Goal: Information Seeking & Learning: Learn about a topic

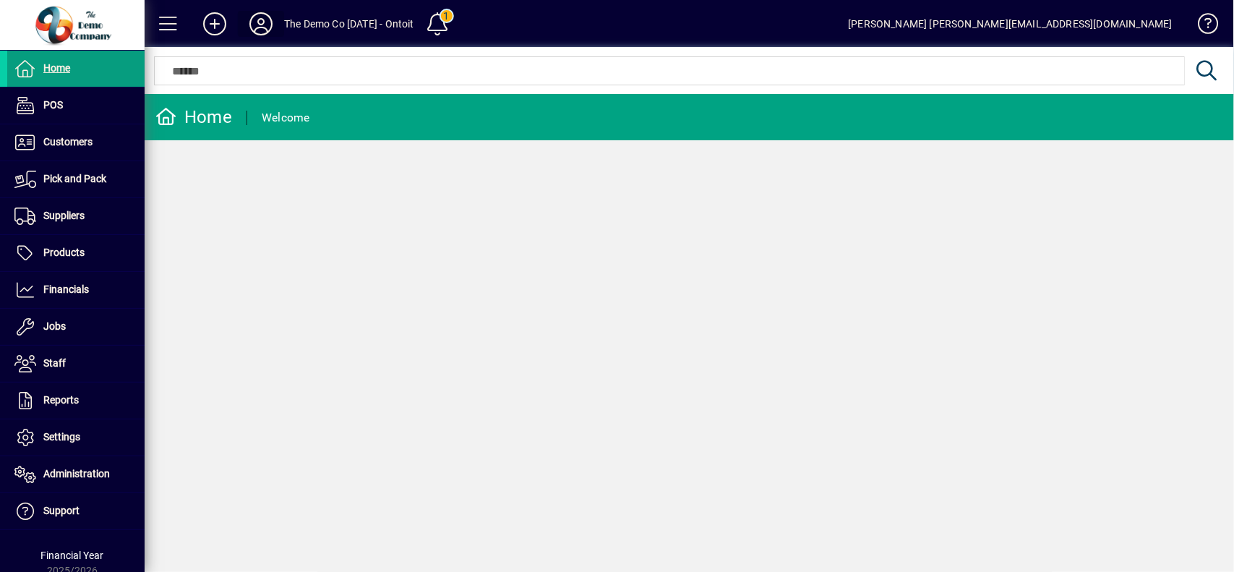
click at [255, 26] on icon at bounding box center [261, 23] width 29 height 23
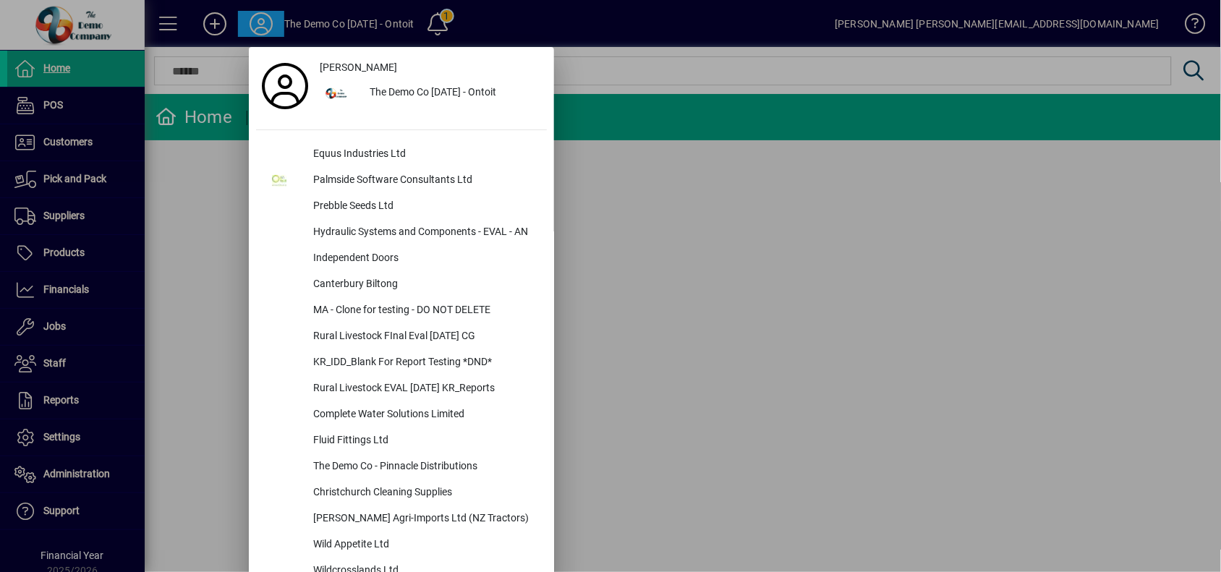
click at [742, 210] on div at bounding box center [610, 286] width 1221 height 572
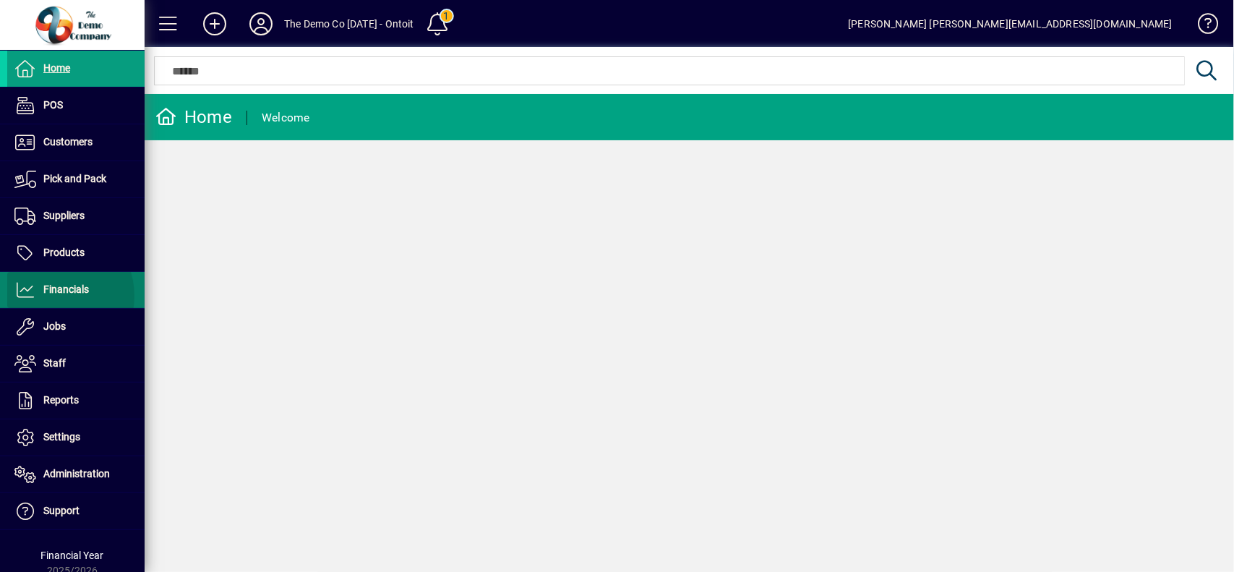
click at [54, 297] on span "Financials" at bounding box center [48, 289] width 82 height 17
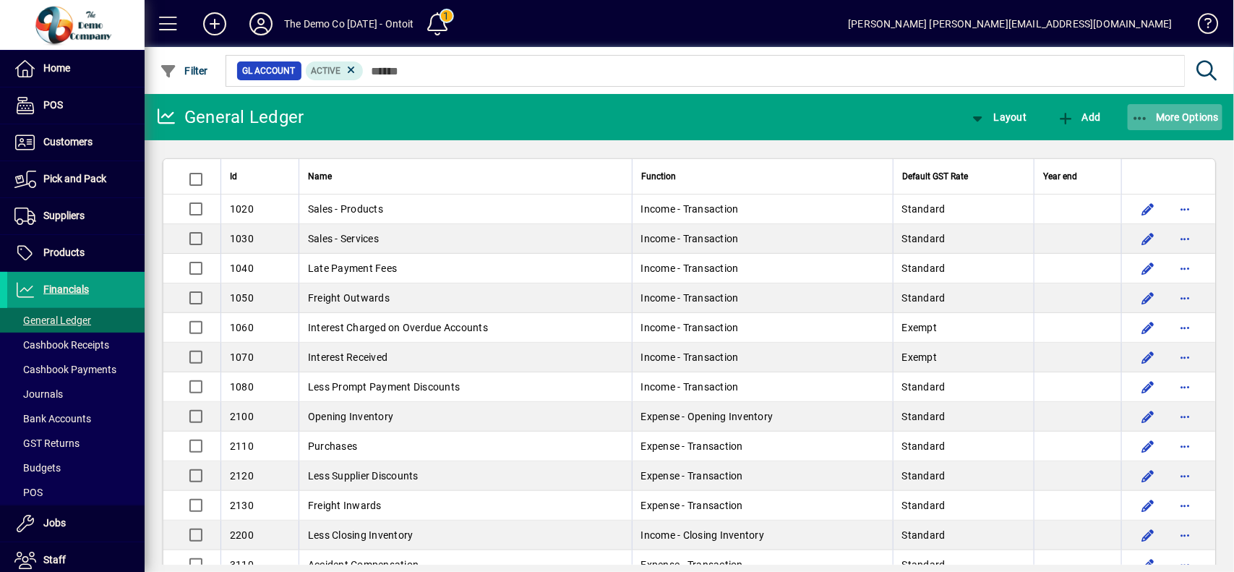
click at [1197, 116] on span "More Options" at bounding box center [1176, 117] width 88 height 12
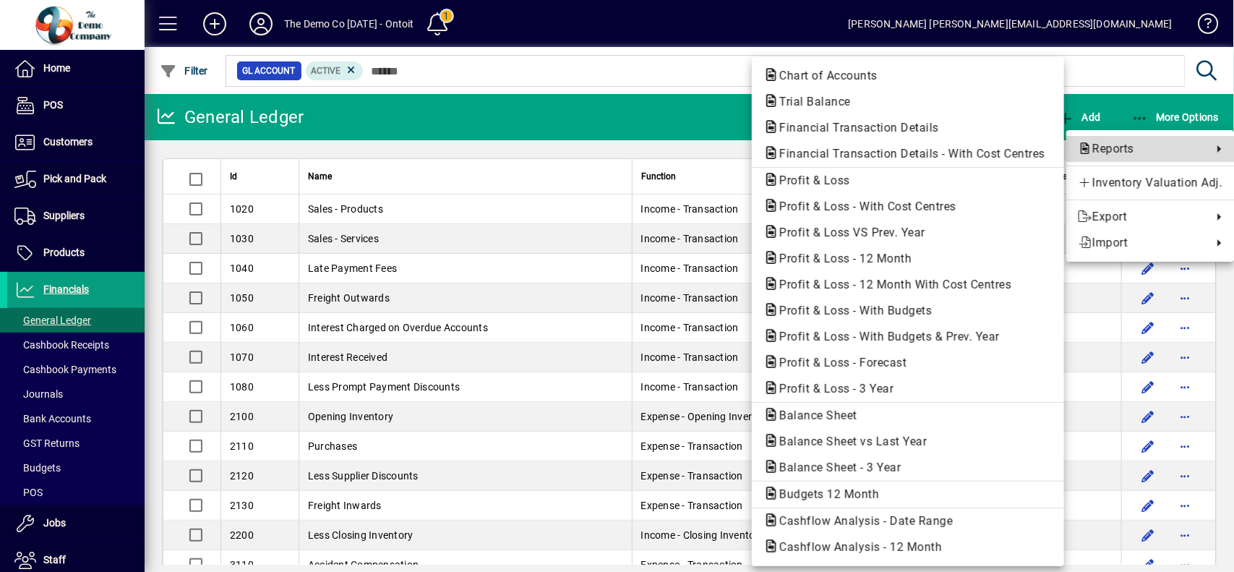
click at [1145, 147] on span "Reports" at bounding box center [1141, 148] width 127 height 17
click at [1103, 143] on span "Reports" at bounding box center [1141, 148] width 127 height 17
click at [955, 280] on span "Profit & Loss - 12 Month With Cost Centres" at bounding box center [891, 285] width 255 height 14
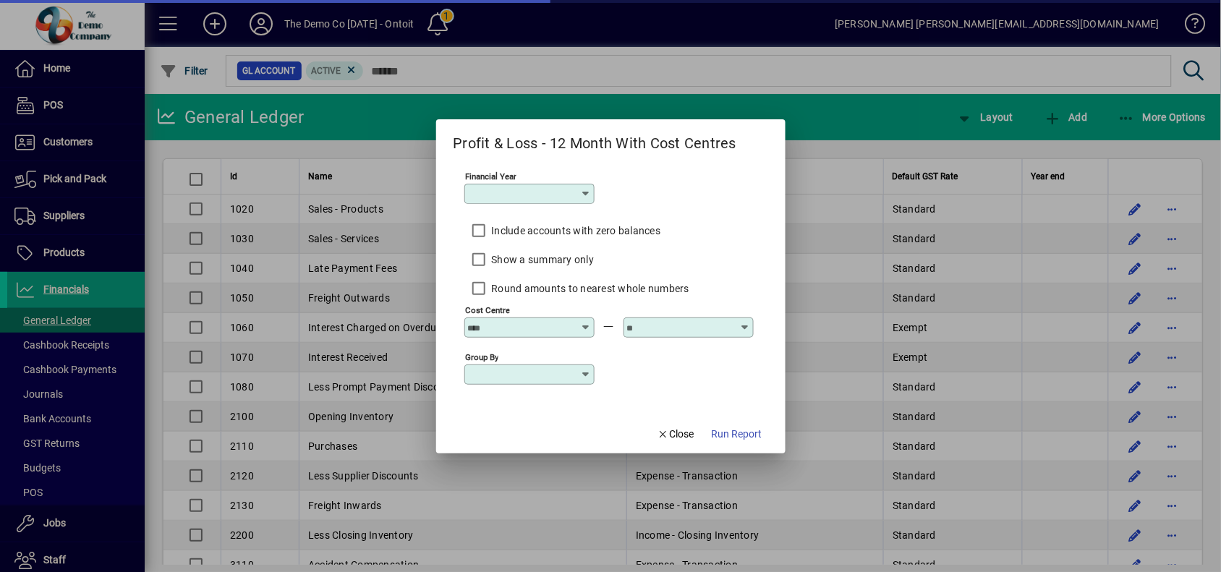
type input "**********"
type input "*********"
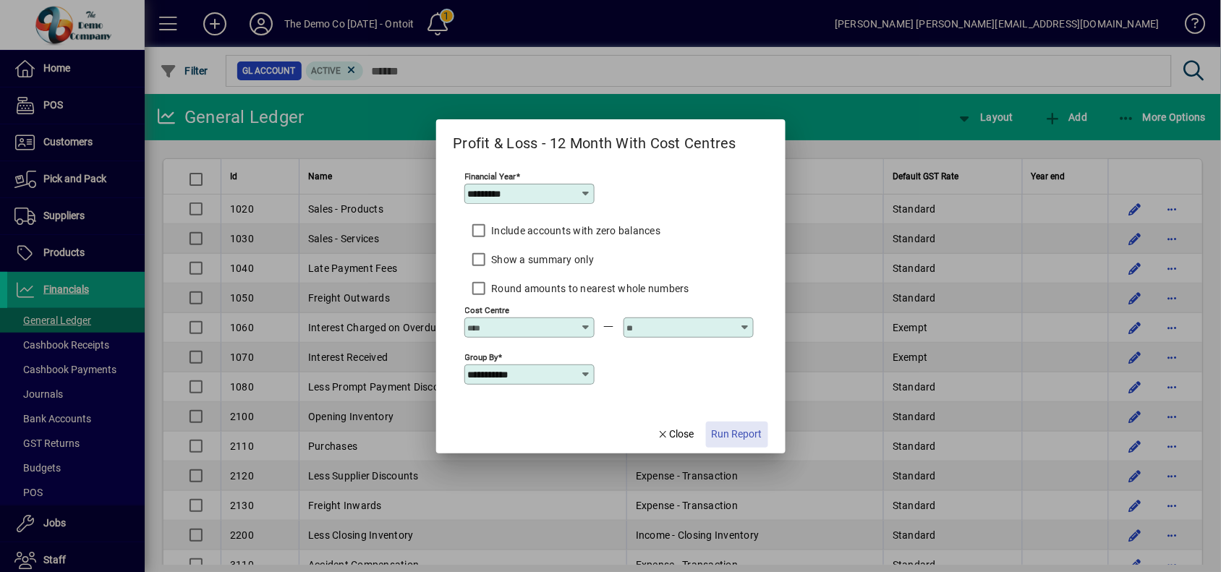
click at [740, 432] on span "Run Report" at bounding box center [737, 434] width 51 height 15
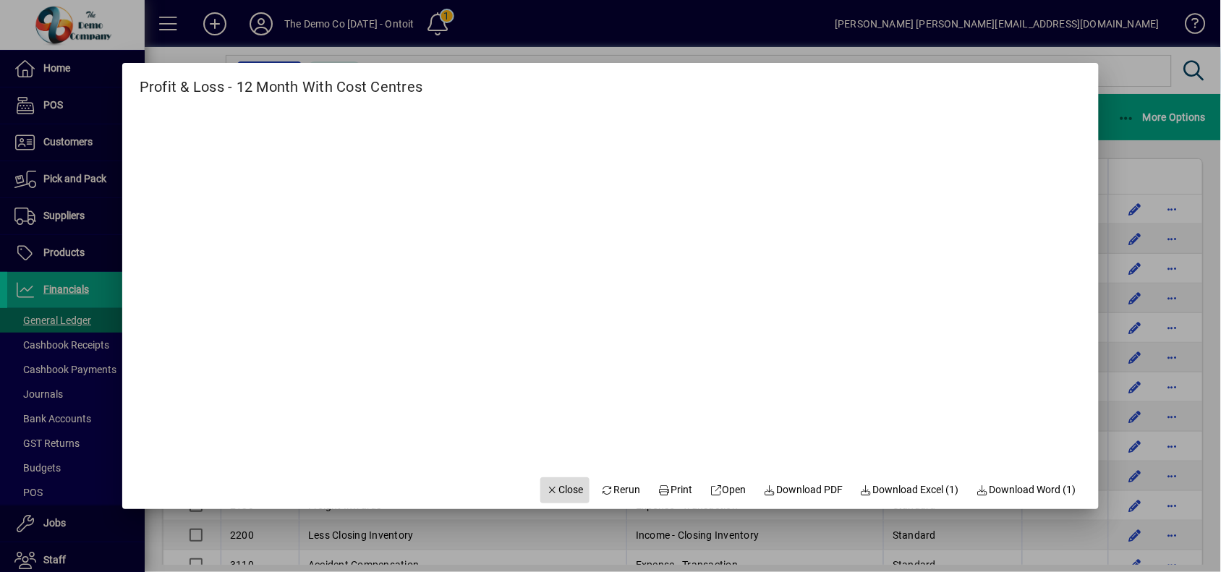
click at [563, 488] on span "Close" at bounding box center [565, 489] width 38 height 15
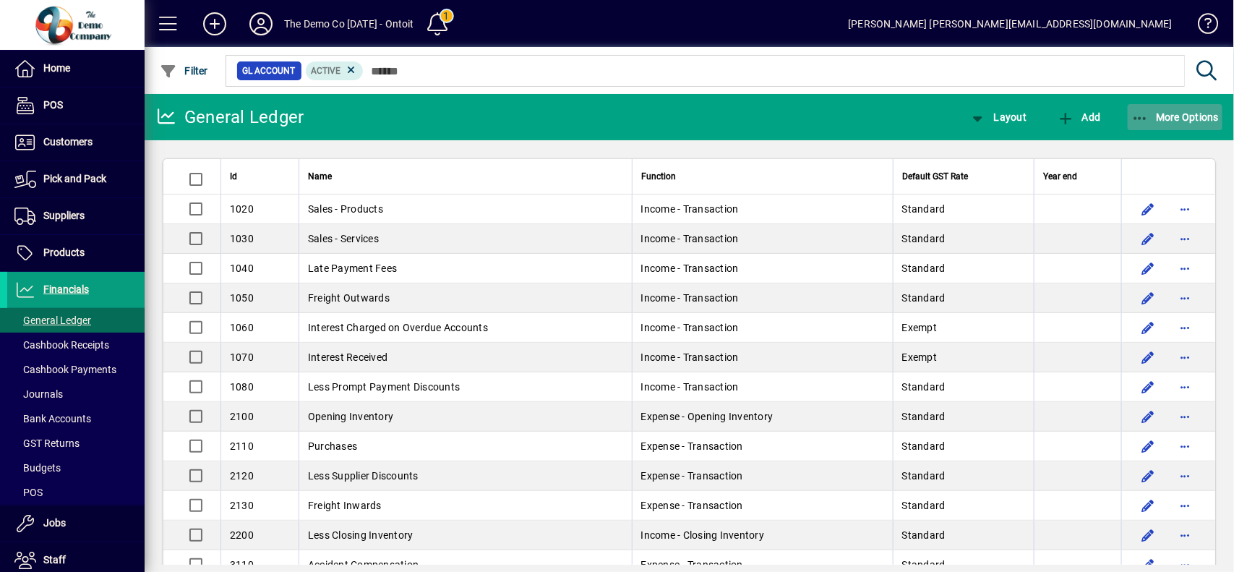
click at [1179, 125] on span "button" at bounding box center [1175, 117] width 95 height 35
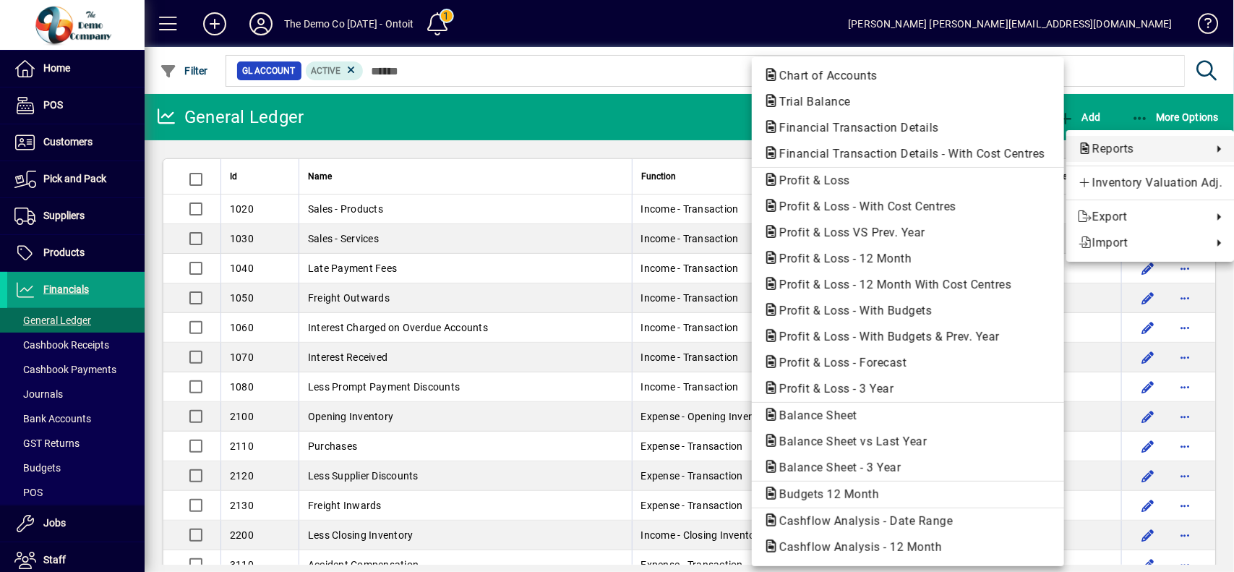
click at [659, 118] on div at bounding box center [617, 286] width 1234 height 572
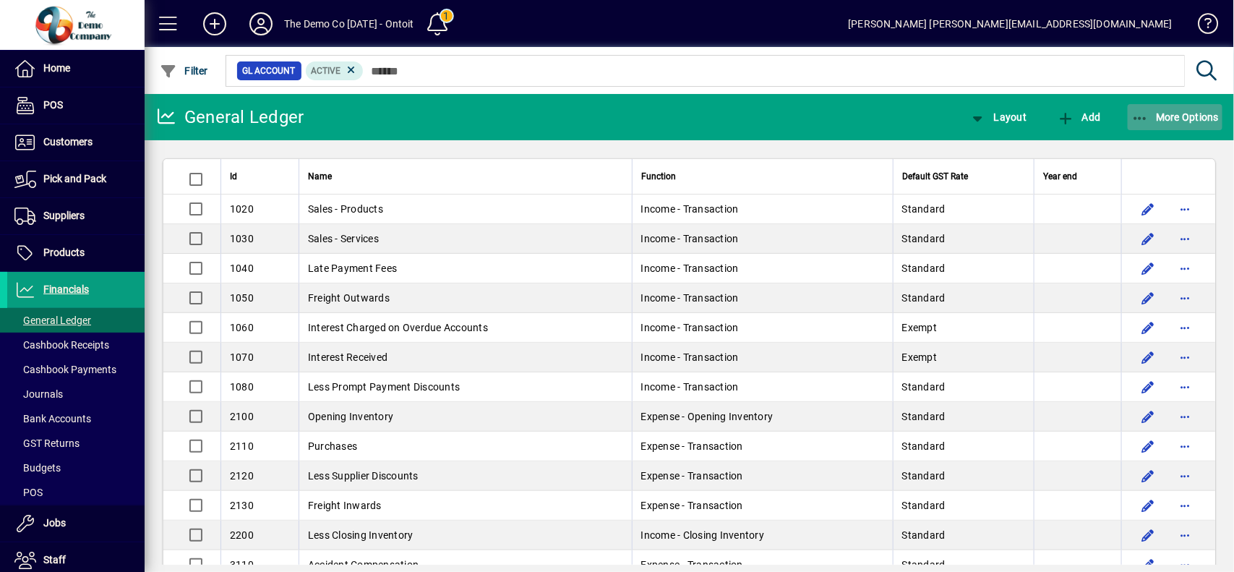
click at [1175, 118] on span "More Options" at bounding box center [1176, 117] width 88 height 12
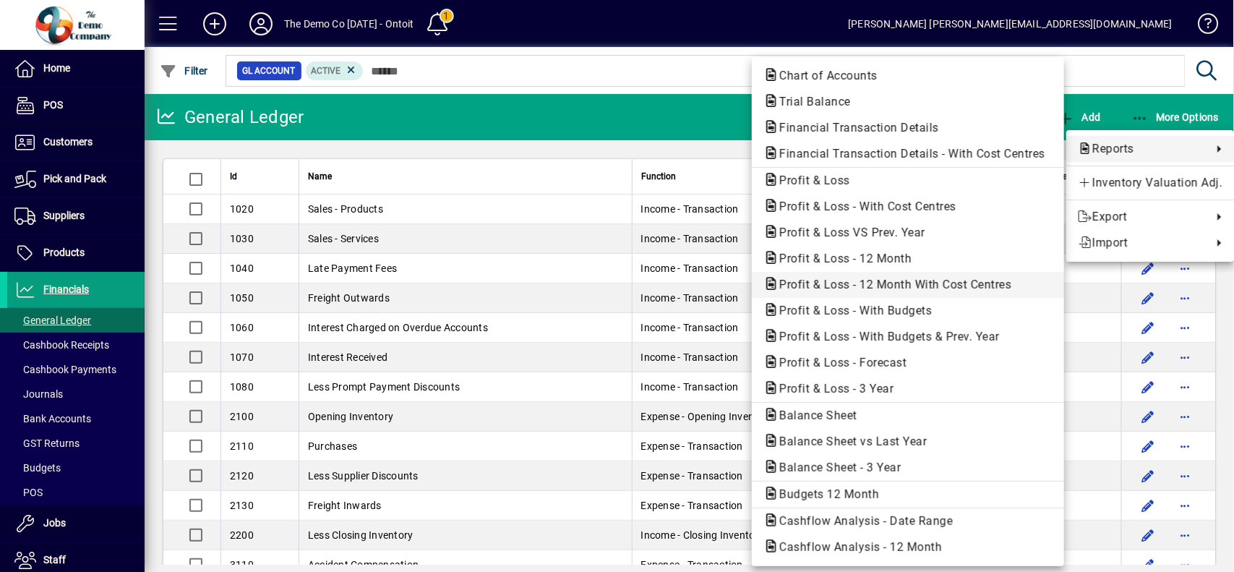
click at [923, 288] on span "Profit & Loss - 12 Month With Cost Centres" at bounding box center [891, 285] width 255 height 14
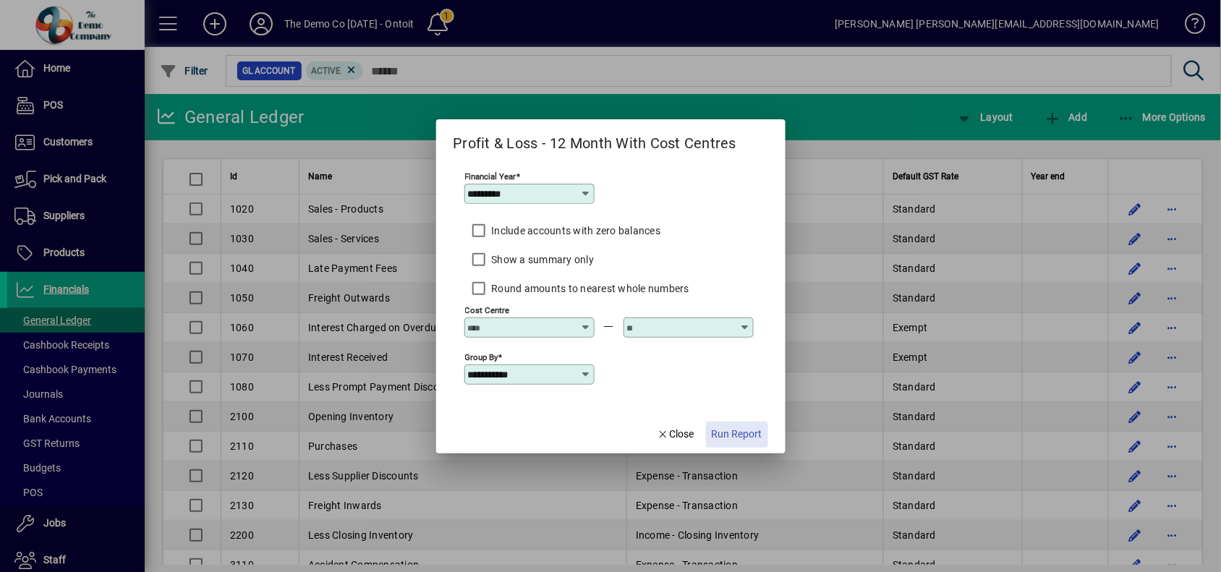
click at [746, 431] on span "Run Report" at bounding box center [737, 434] width 51 height 15
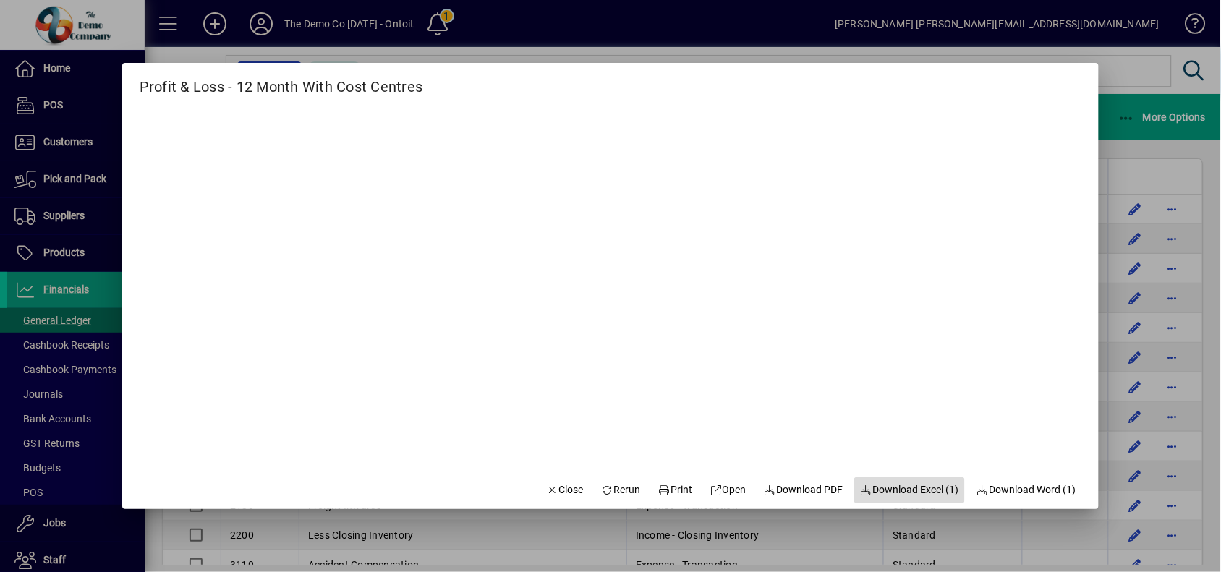
click at [917, 493] on span "Download Excel (1)" at bounding box center [909, 489] width 99 height 15
click at [560, 486] on span "Close" at bounding box center [565, 489] width 38 height 15
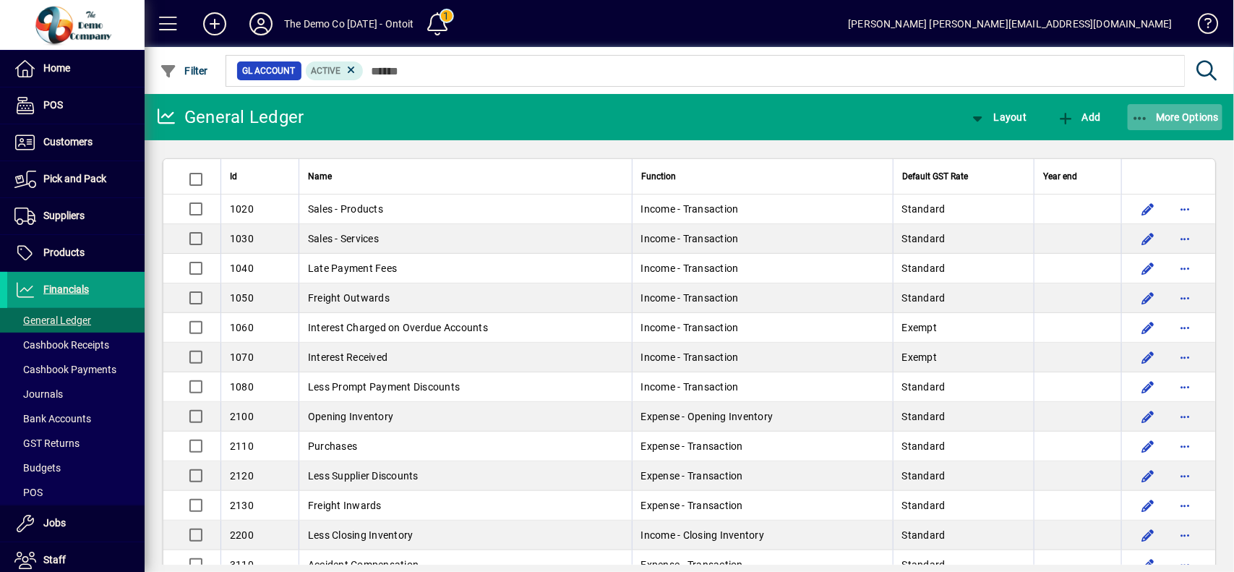
click at [1168, 116] on span "More Options" at bounding box center [1176, 117] width 88 height 12
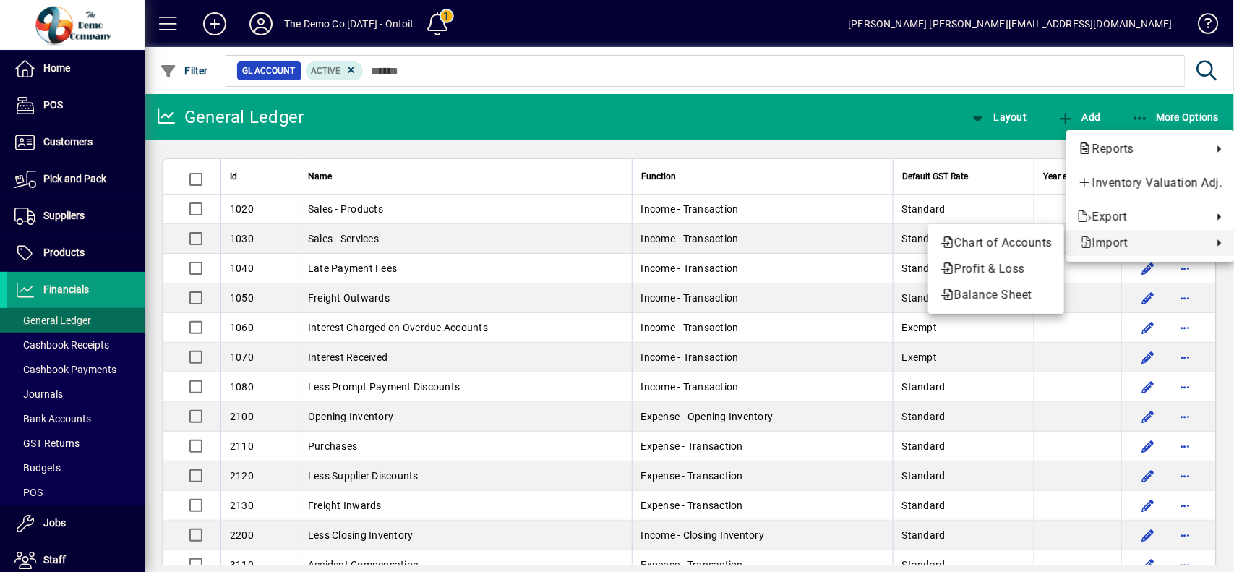
click at [598, 111] on div at bounding box center [617, 286] width 1234 height 572
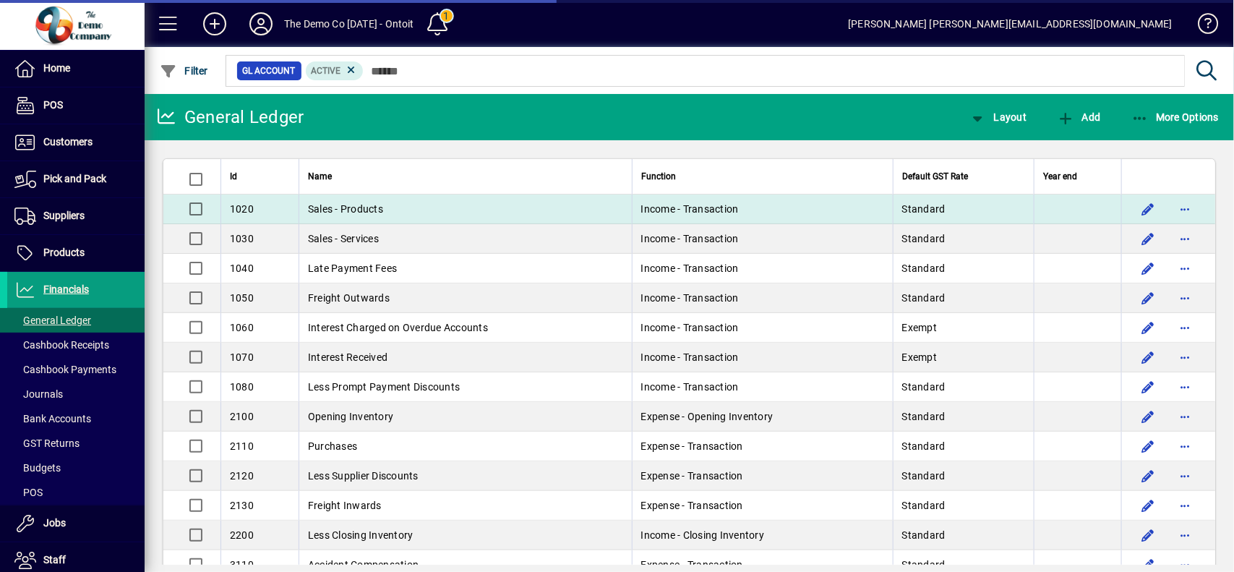
click at [363, 210] on span "Sales - Products" at bounding box center [345, 209] width 75 height 12
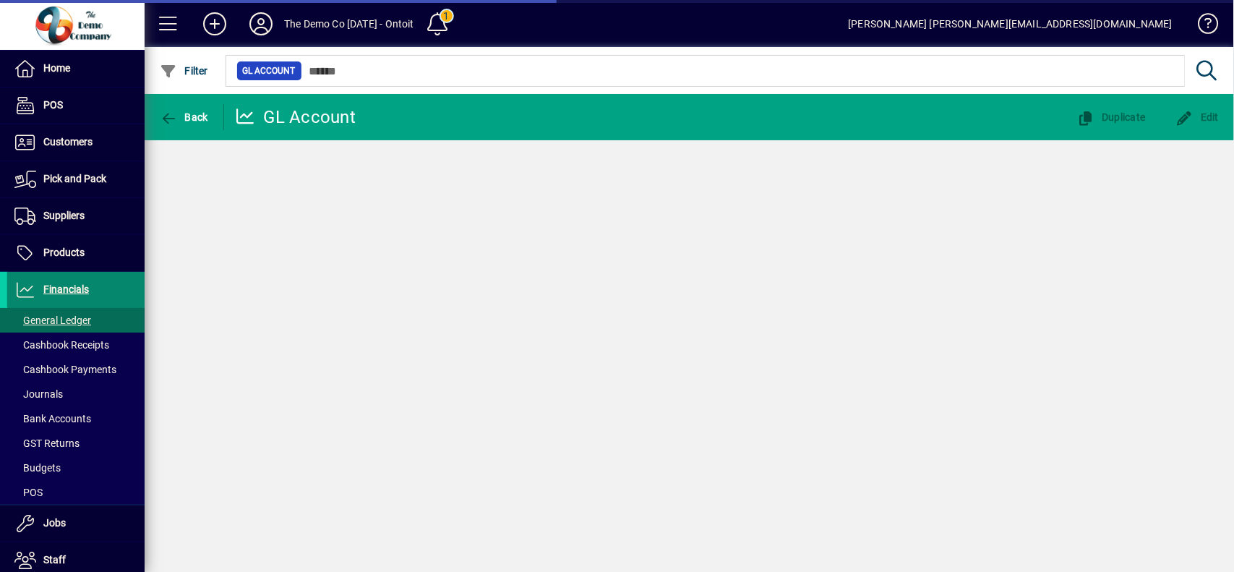
click at [76, 286] on span "Financials" at bounding box center [66, 289] width 46 height 12
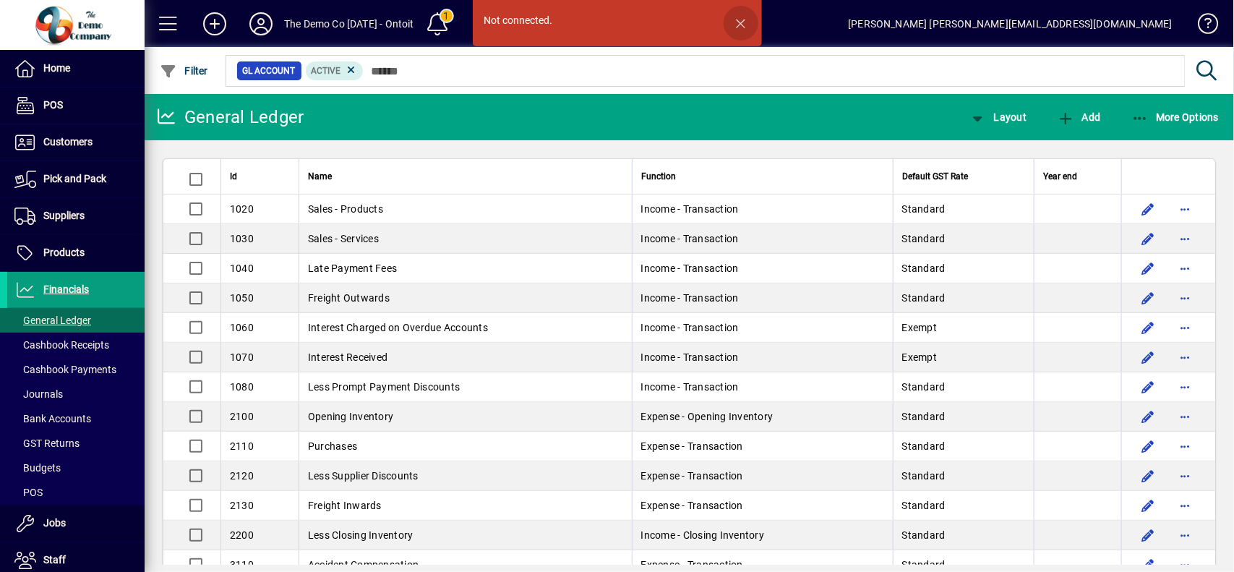
click at [741, 18] on span "button" at bounding box center [741, 23] width 35 height 35
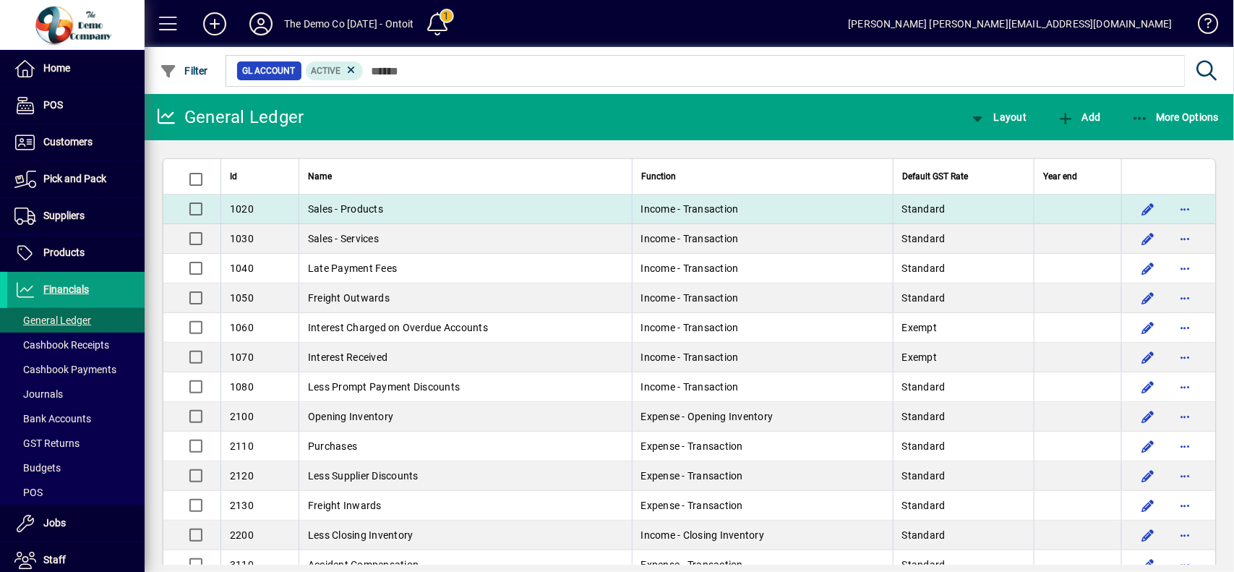
click at [359, 212] on span "Sales - Products" at bounding box center [345, 209] width 75 height 12
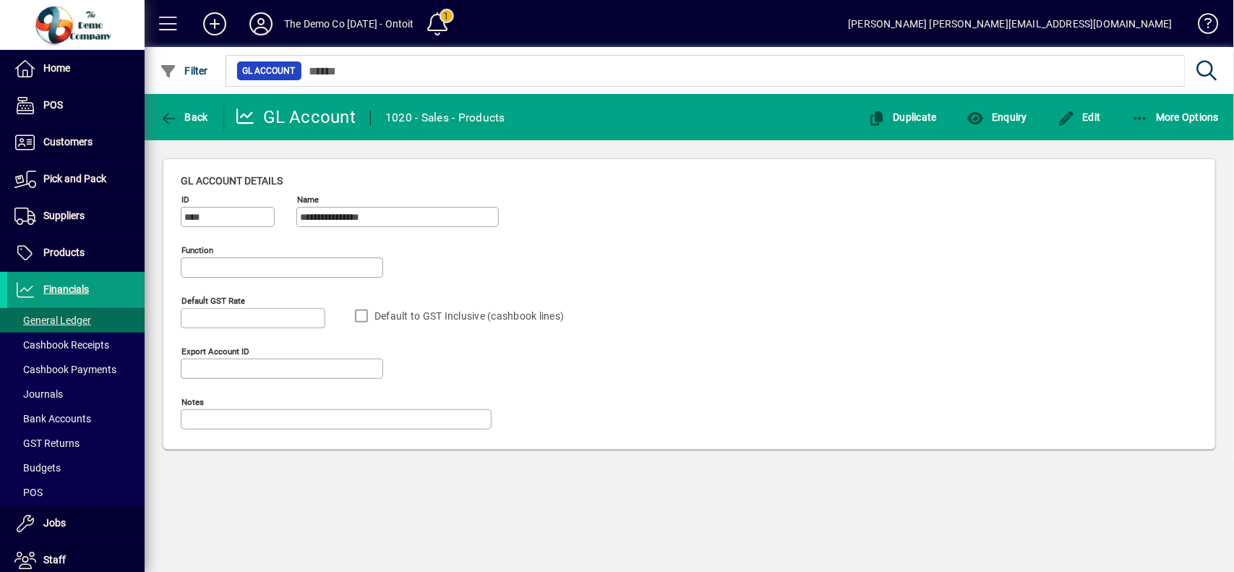
type input "**********"
click at [1018, 107] on span "button" at bounding box center [997, 117] width 67 height 35
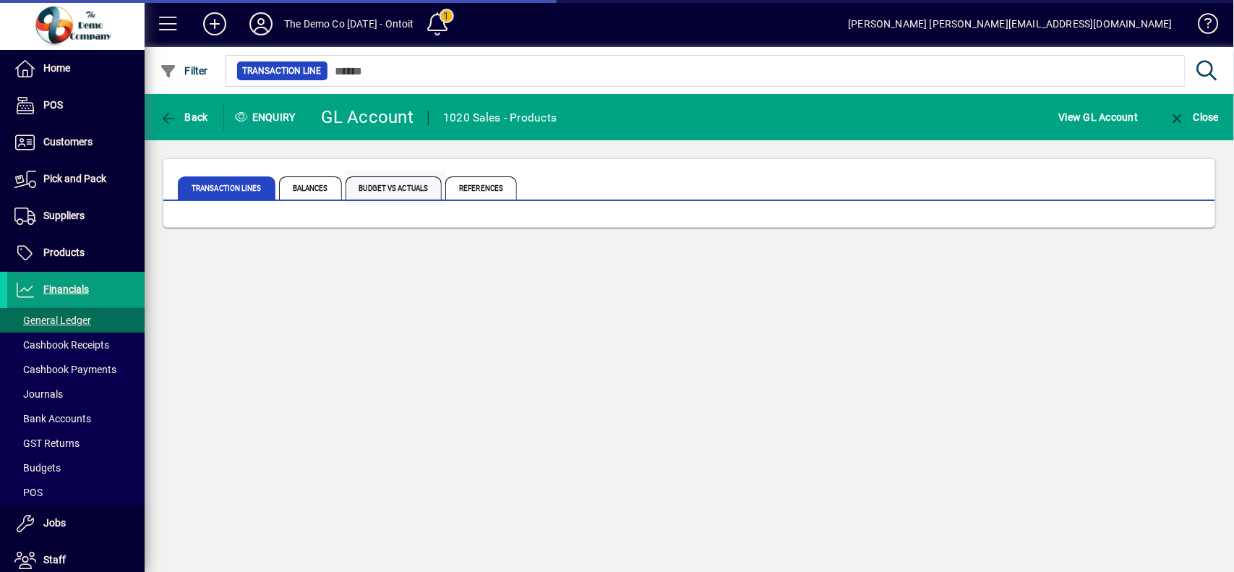
click at [380, 189] on span "Budget vs Actuals" at bounding box center [394, 187] width 97 height 23
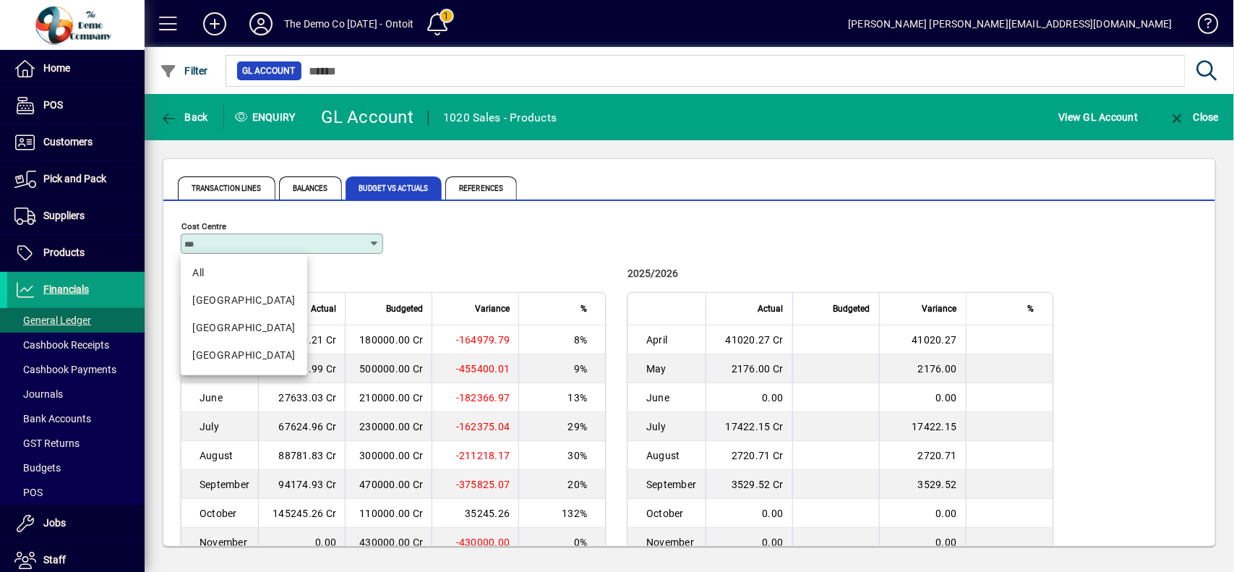
click at [365, 244] on input "Cost Centre" at bounding box center [276, 244] width 184 height 12
click at [221, 333] on div "[GEOGRAPHIC_DATA]" at bounding box center [243, 327] width 103 height 15
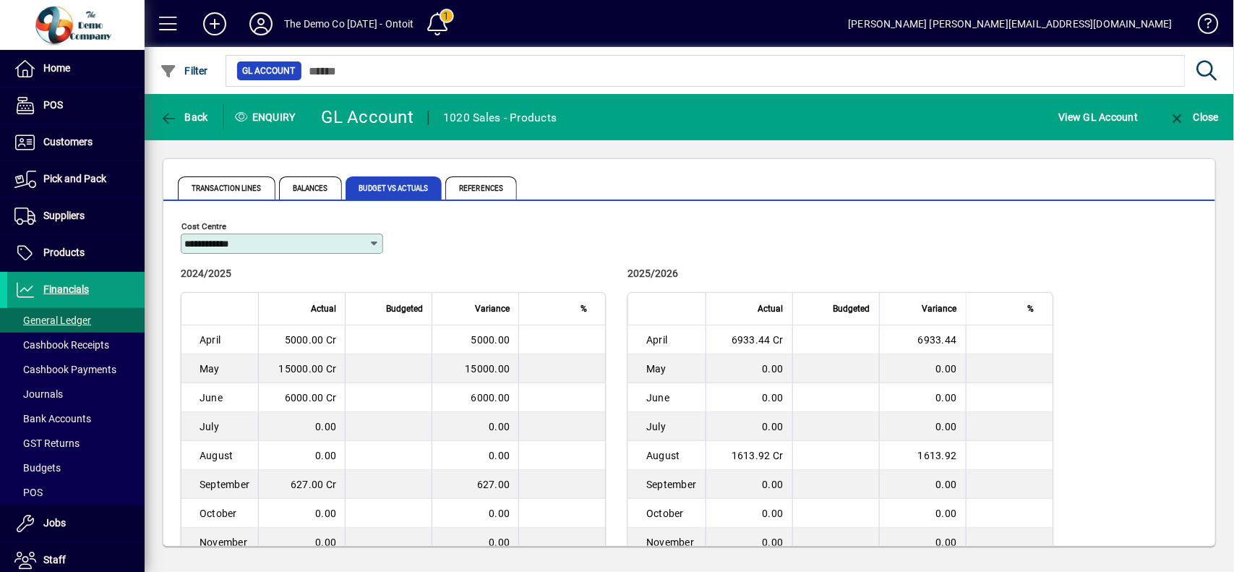
click at [371, 240] on icon at bounding box center [375, 244] width 12 height 12
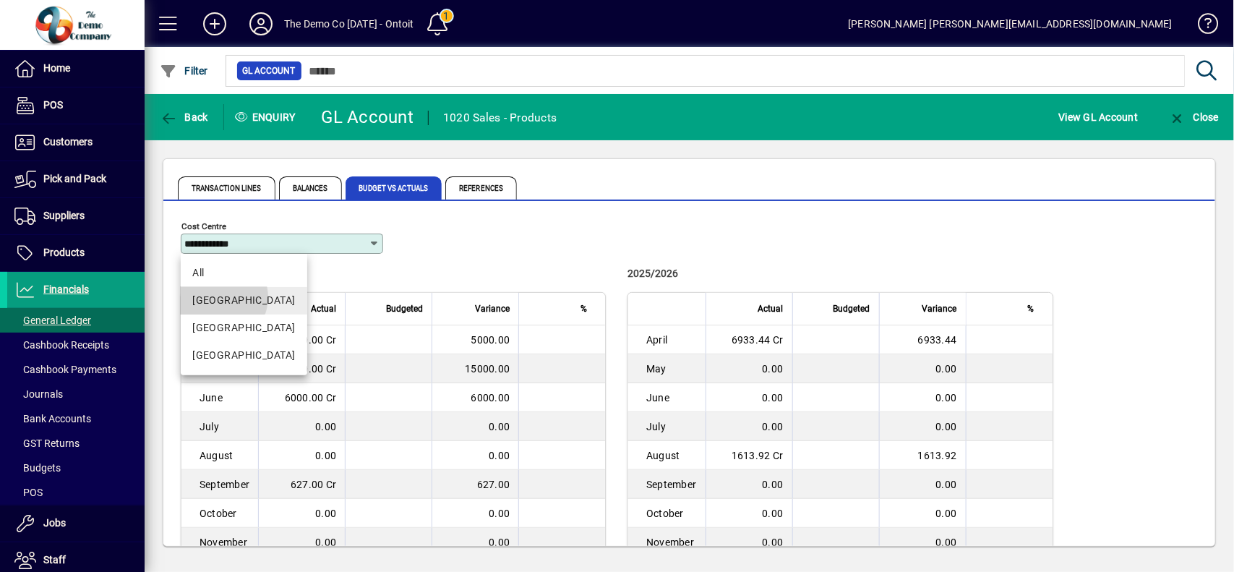
click at [218, 297] on div "[GEOGRAPHIC_DATA]" at bounding box center [243, 300] width 103 height 15
type input "********"
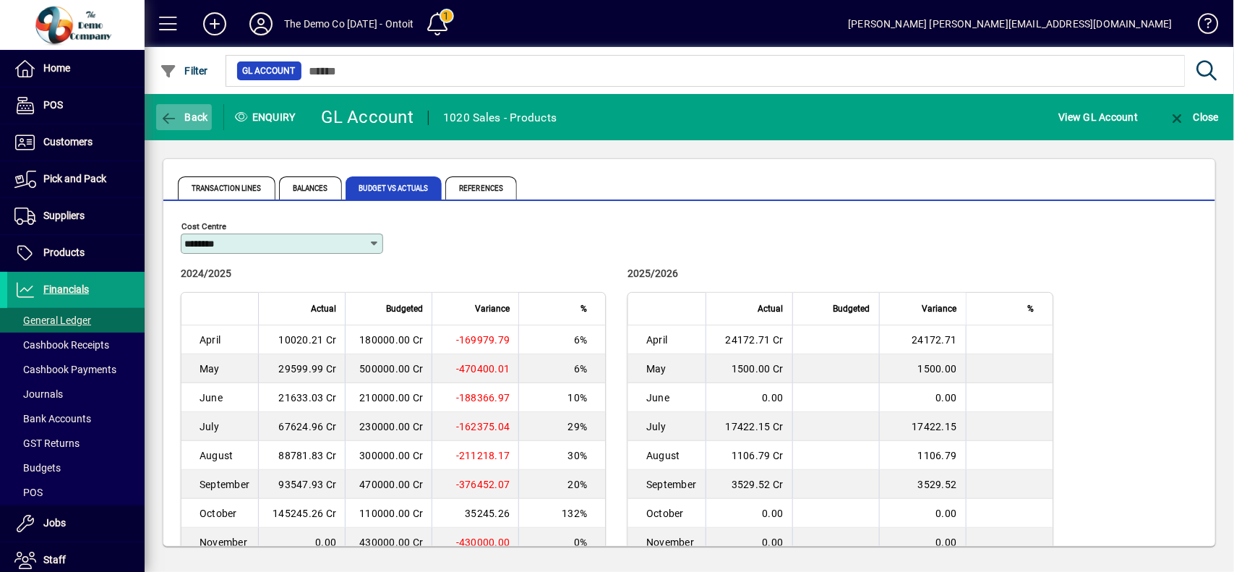
click at [194, 116] on span "Back" at bounding box center [184, 117] width 48 height 12
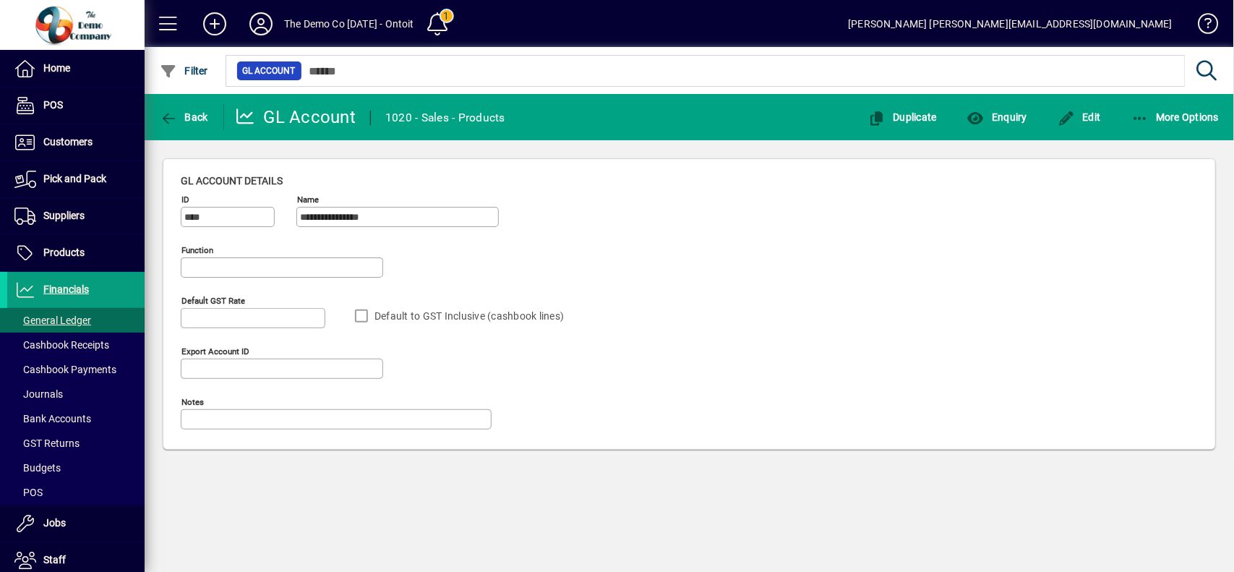
type input "**********"
click at [178, 117] on span "Back" at bounding box center [184, 117] width 48 height 12
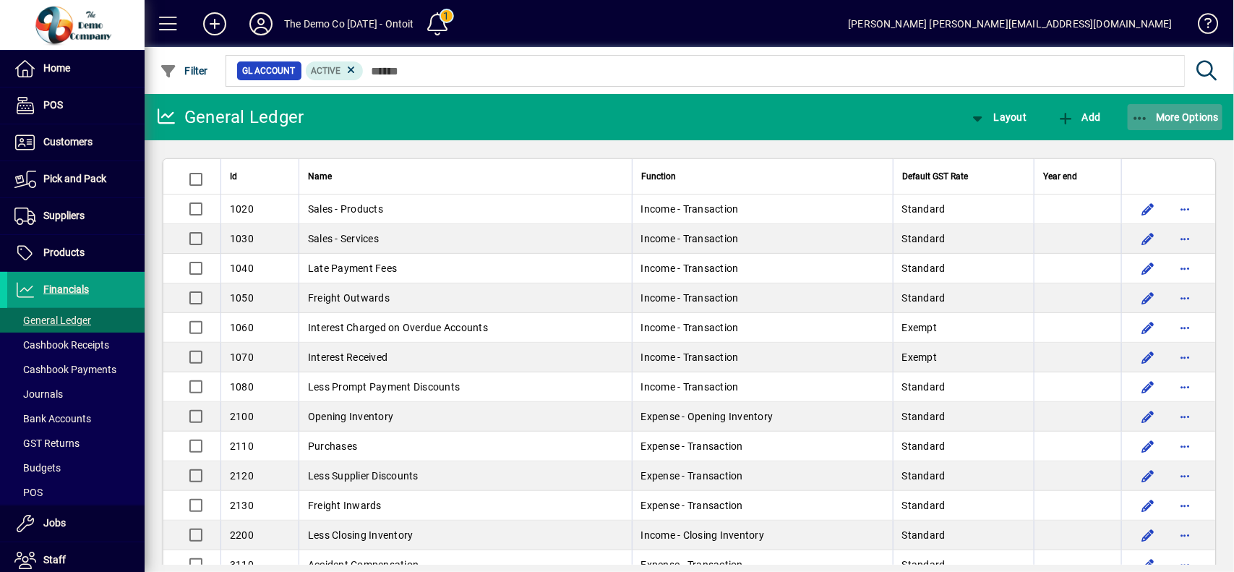
click at [1148, 124] on icon "button" at bounding box center [1141, 118] width 18 height 14
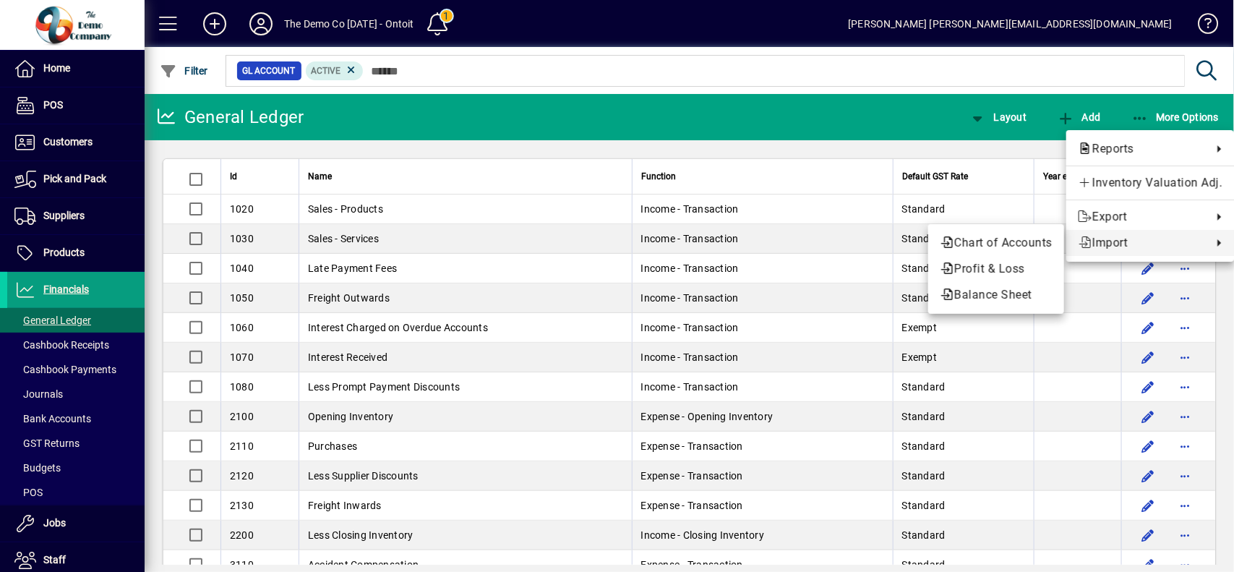
click at [49, 465] on div at bounding box center [617, 286] width 1234 height 572
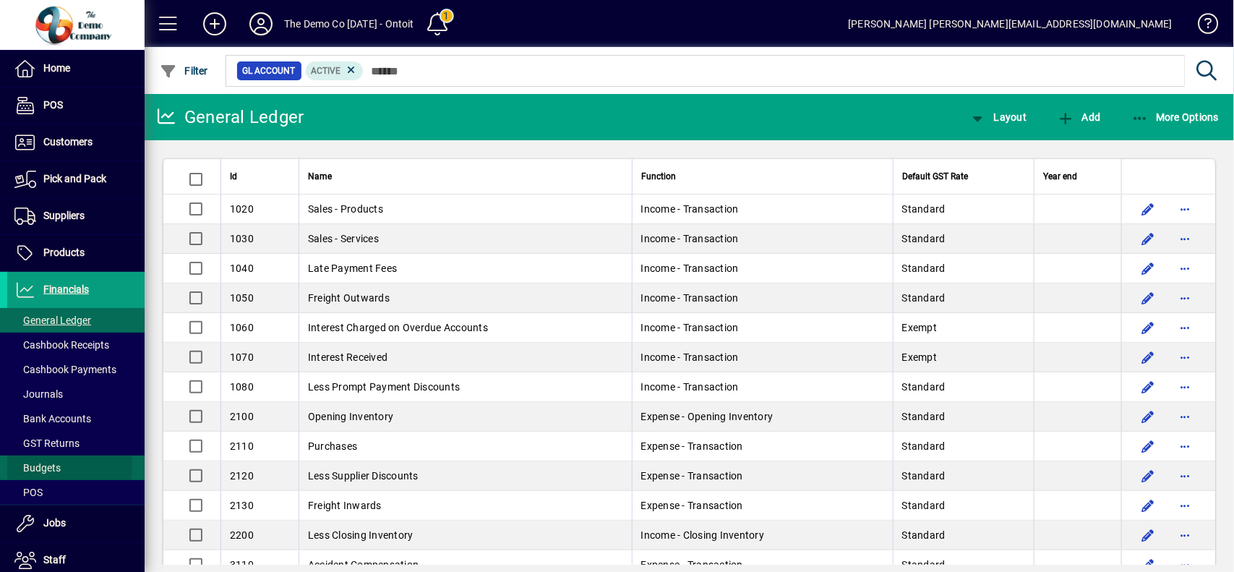
click at [49, 465] on span "Budgets" at bounding box center [37, 468] width 46 height 12
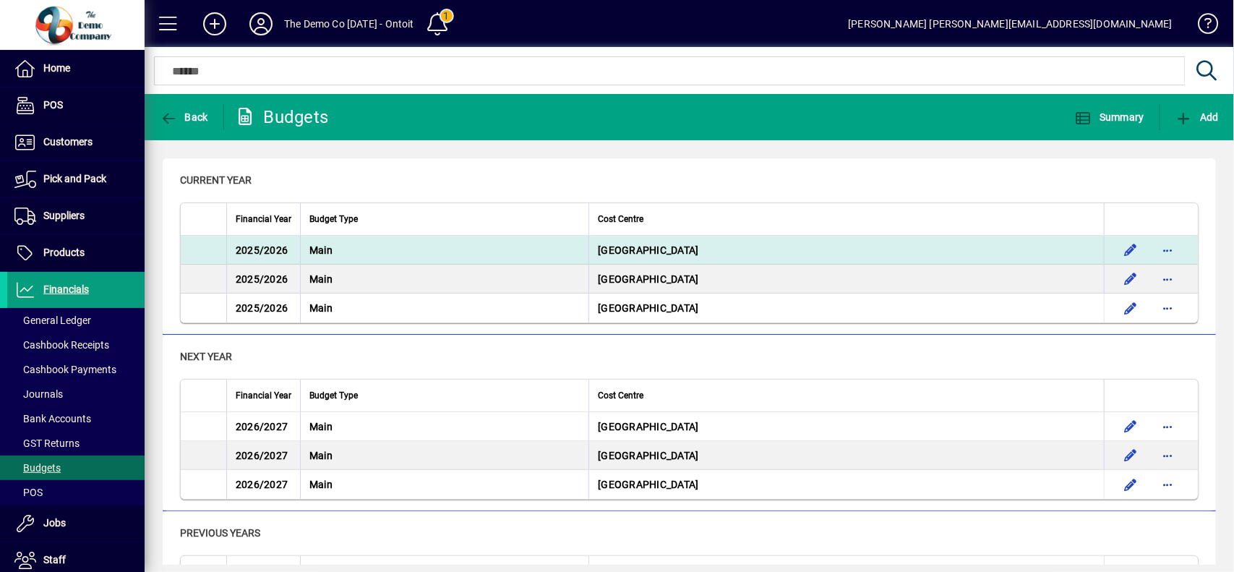
click at [699, 247] on span "[GEOGRAPHIC_DATA]" at bounding box center [648, 250] width 101 height 12
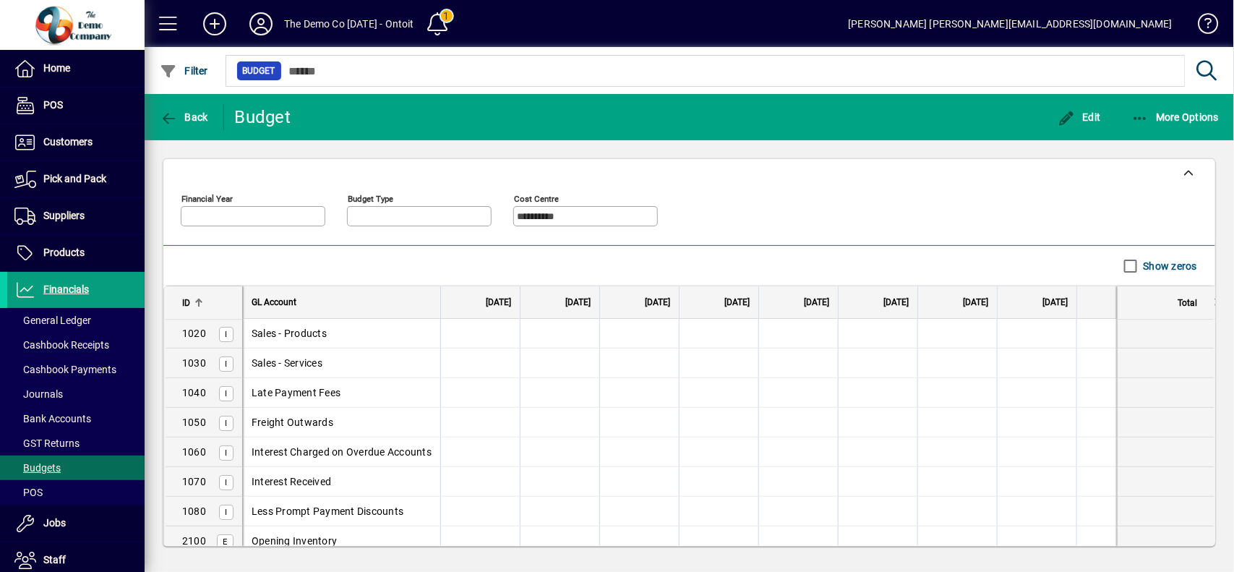
type input "*********"
type input "****"
click at [1180, 116] on span "More Options" at bounding box center [1176, 117] width 88 height 12
